Goal: Find specific fact: Find specific fact

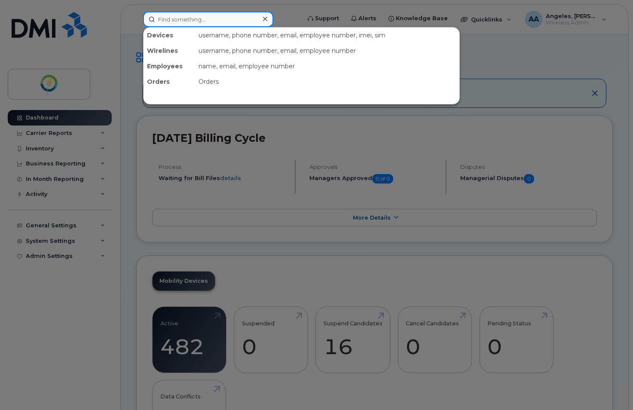
click at [199, 23] on input at bounding box center [208, 19] width 130 height 15
type input "LPR"
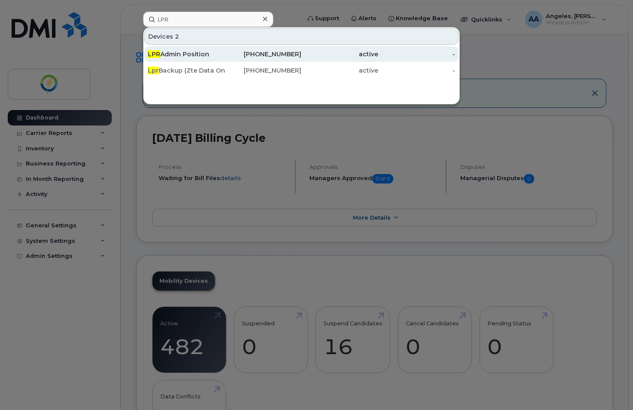
click at [192, 53] on div "LPR Admin Position" at bounding box center [186, 54] width 77 height 9
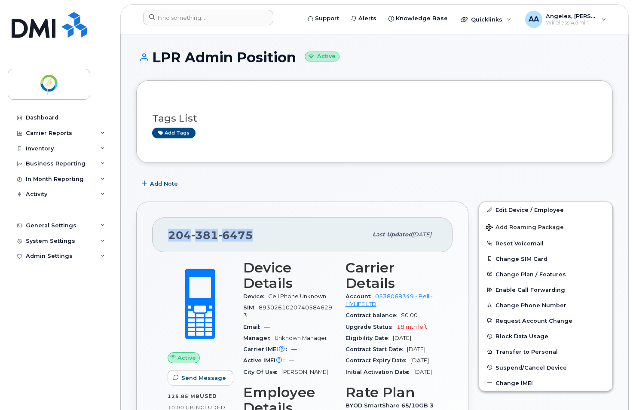
drag, startPoint x: 280, startPoint y: 233, endPoint x: 159, endPoint y: 230, distance: 121.6
click at [159, 230] on div "[PHONE_NUMBER] Last updated [DATE]" at bounding box center [302, 234] width 300 height 34
copy span "[PHONE_NUMBER]"
